Goal: Transaction & Acquisition: Purchase product/service

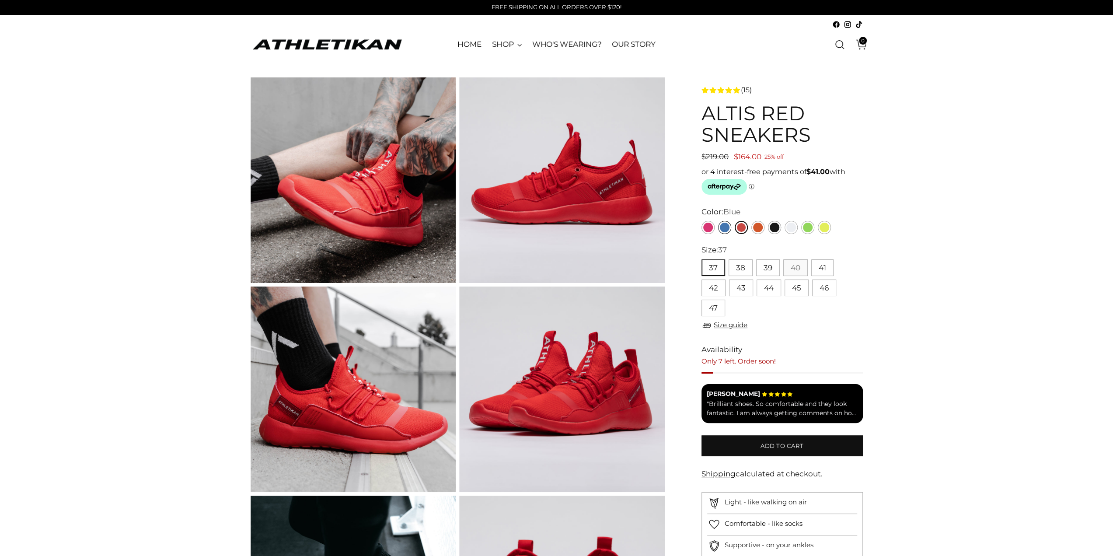
click at [724, 227] on link "Blue" at bounding box center [724, 227] width 13 height 13
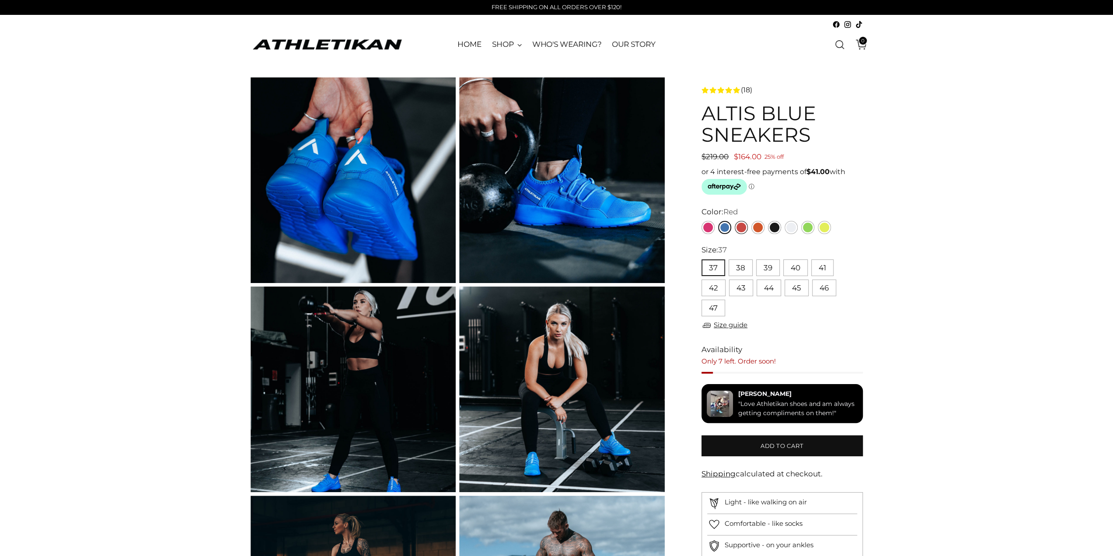
click at [740, 227] on link "Red" at bounding box center [741, 227] width 13 height 13
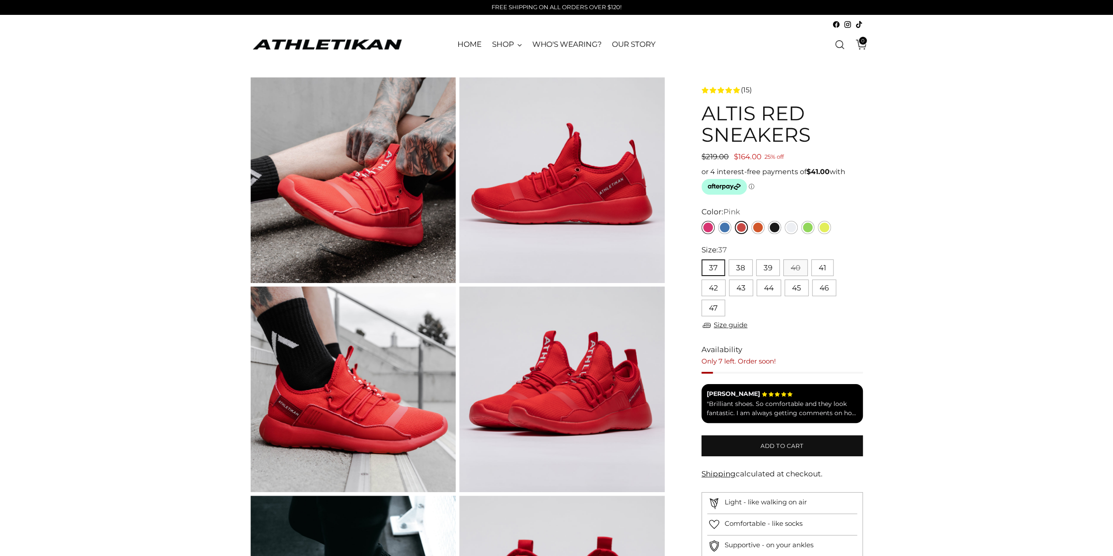
click at [709, 226] on link "Pink" at bounding box center [708, 227] width 13 height 13
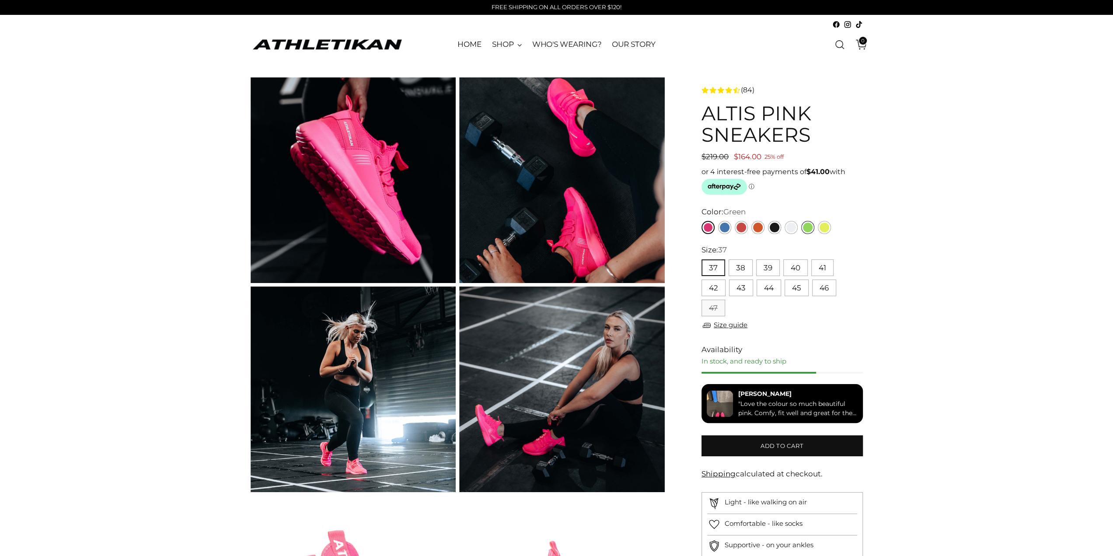
click at [807, 227] on link "Green" at bounding box center [807, 227] width 13 height 13
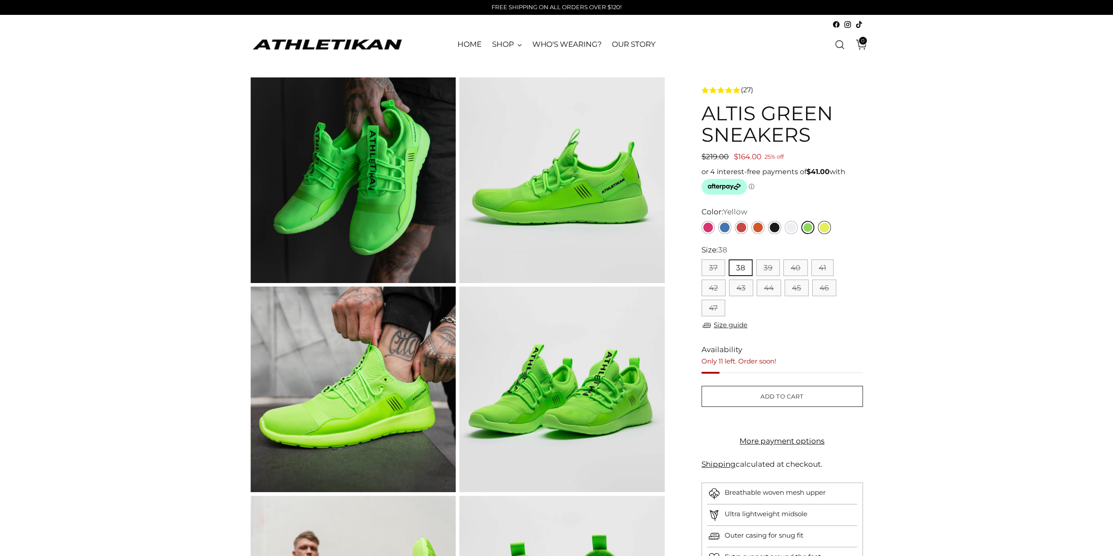
click at [826, 225] on link "Yellow" at bounding box center [824, 227] width 13 height 13
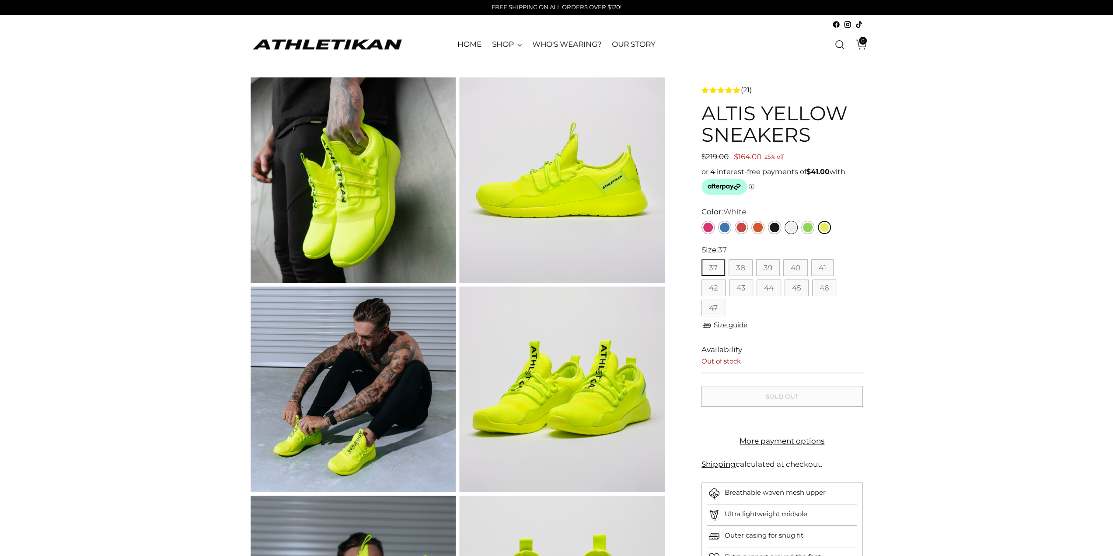
click at [791, 227] on link "White" at bounding box center [791, 227] width 13 height 13
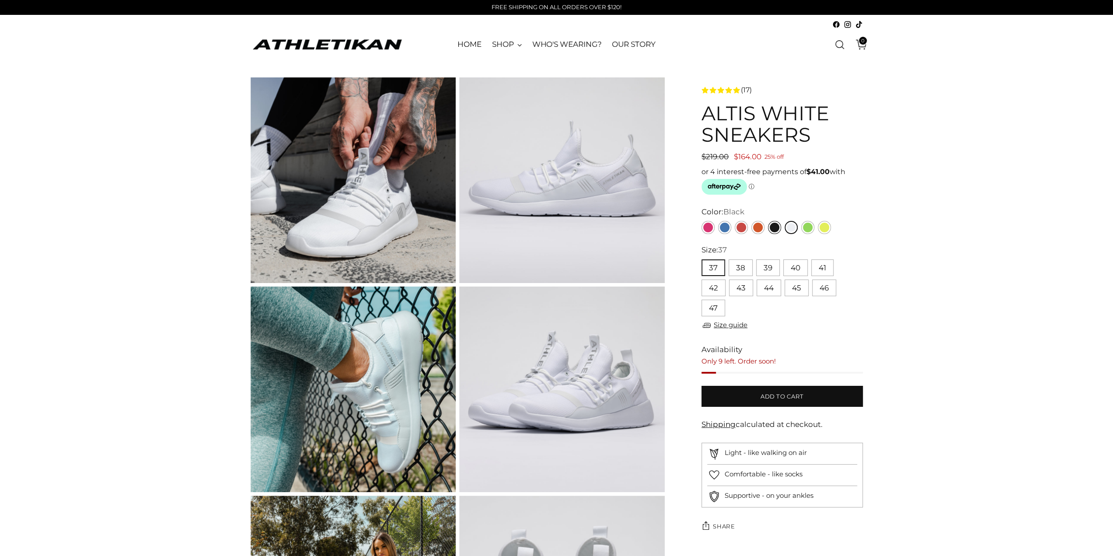
click at [777, 227] on link "Black" at bounding box center [774, 227] width 13 height 13
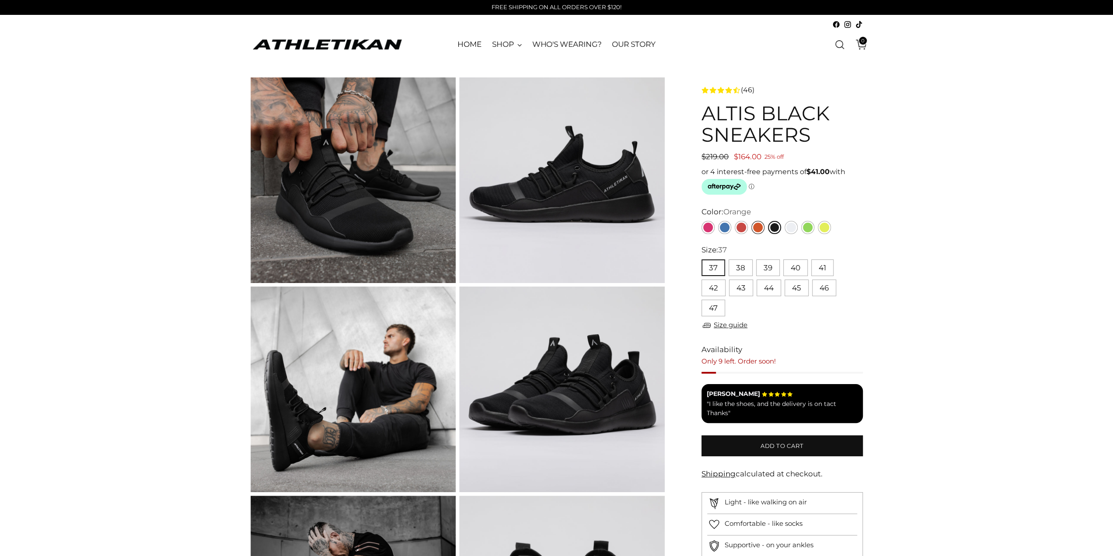
click at [757, 228] on link "Orange" at bounding box center [758, 227] width 13 height 13
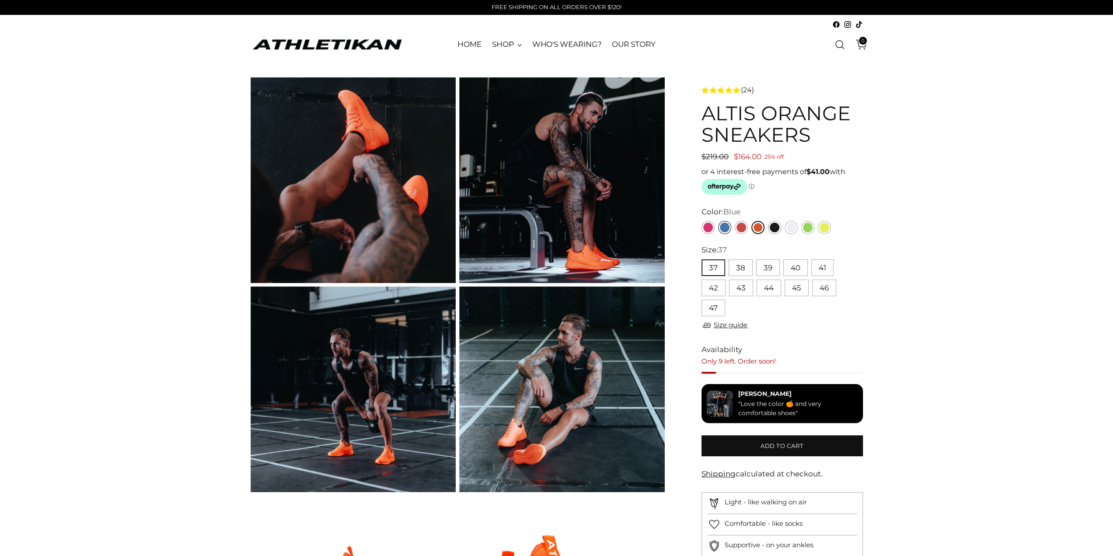
click at [727, 225] on link "Blue" at bounding box center [724, 227] width 13 height 13
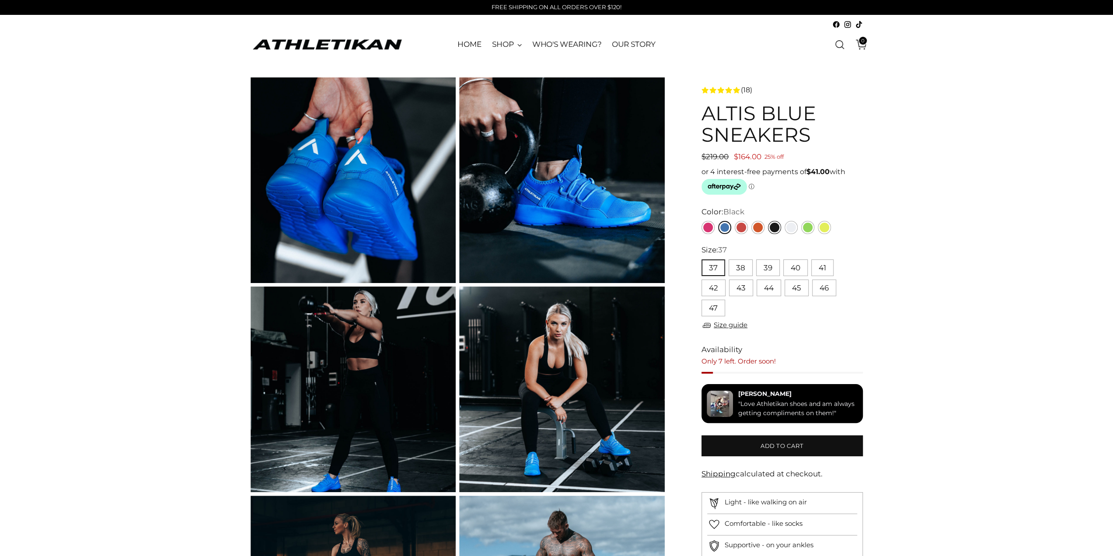
click at [776, 229] on link "Black" at bounding box center [774, 227] width 13 height 13
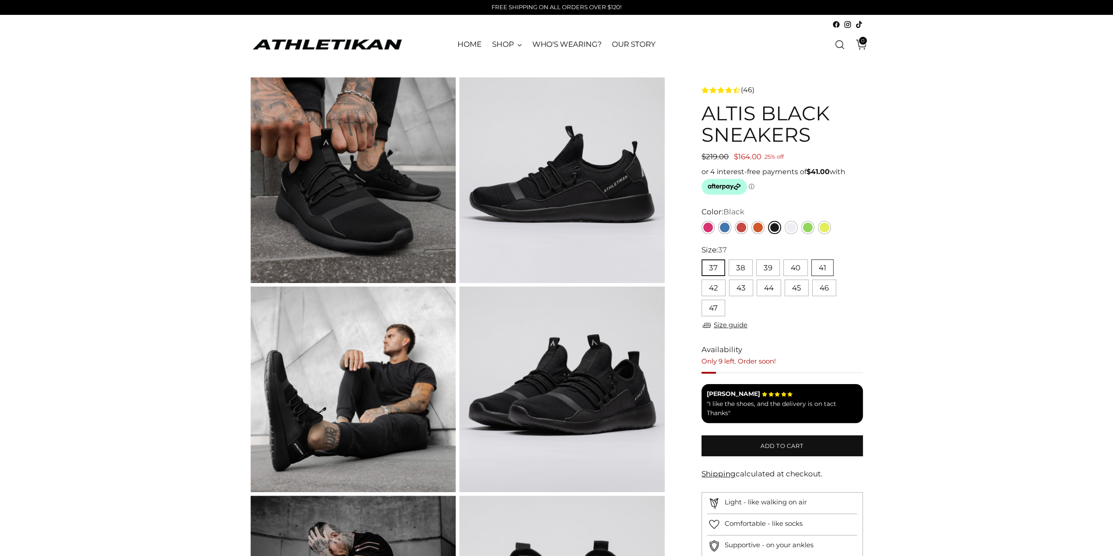
click at [817, 266] on button "41" at bounding box center [823, 267] width 22 height 17
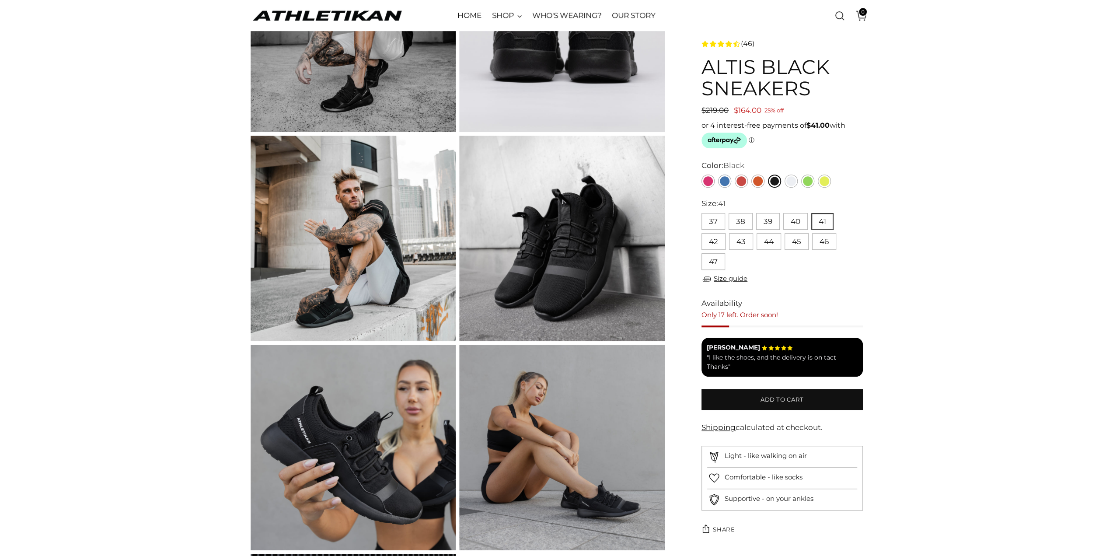
scroll to position [525, 0]
